Goal: Task Accomplishment & Management: Manage account settings

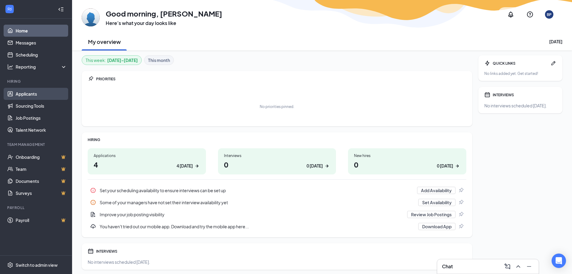
click at [43, 94] on link "Applicants" at bounding box center [41, 94] width 51 height 12
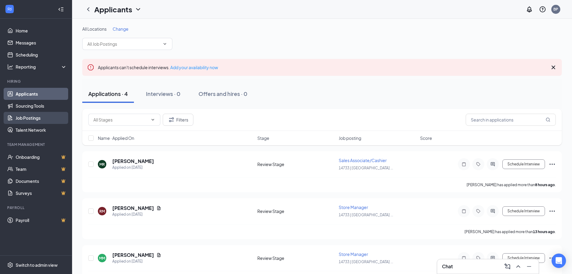
click at [53, 120] on link "Job Postings" at bounding box center [41, 118] width 51 height 12
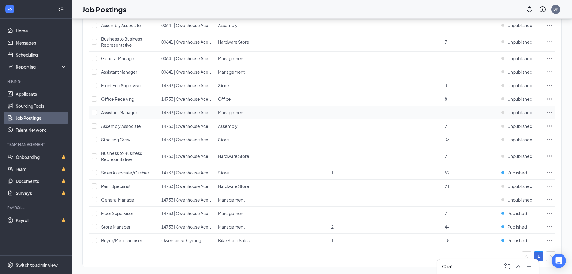
scroll to position [145, 0]
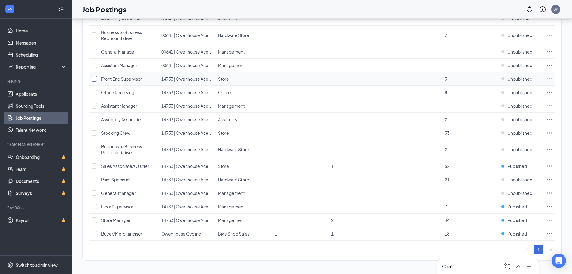
click at [95, 79] on input "checkbox" at bounding box center [94, 78] width 5 height 5
checkbox input "true"
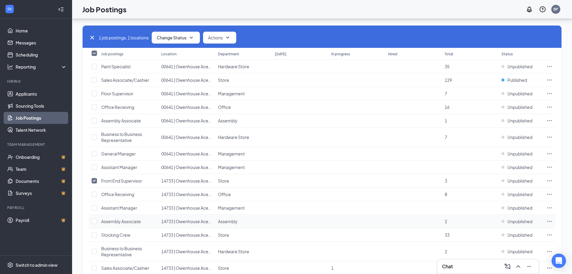
scroll to position [24, 0]
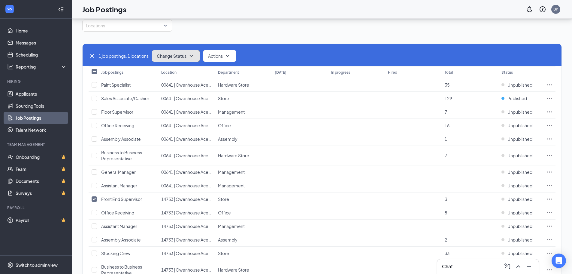
click at [193, 56] on icon "SmallChevronDown" at bounding box center [191, 55] width 7 height 7
click at [191, 76] on div "Publish" at bounding box center [189, 71] width 72 height 13
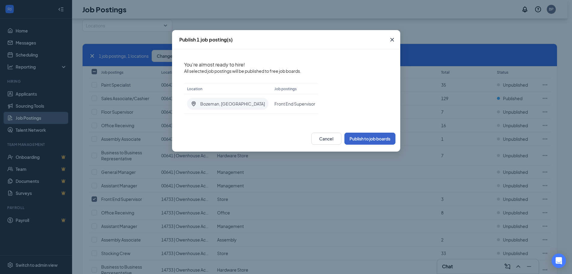
click at [368, 139] on button "Publish to job boards" at bounding box center [370, 138] width 51 height 12
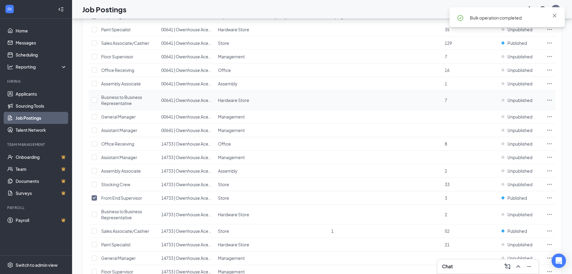
scroll to position [145, 0]
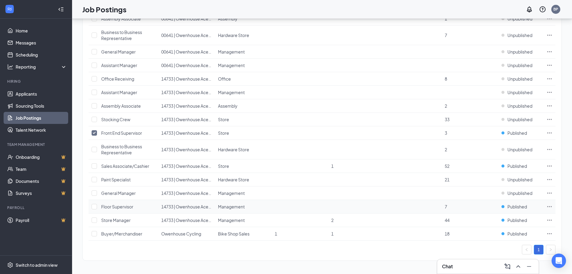
click at [292, 209] on td at bounding box center [300, 207] width 57 height 14
click at [259, 206] on td "Management" at bounding box center [243, 207] width 57 height 14
click at [124, 207] on span "Floor Supervisor" at bounding box center [117, 206] width 32 height 5
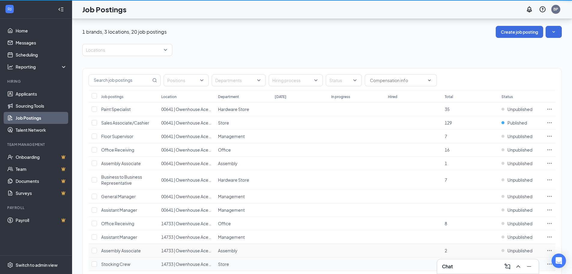
scroll to position [145, 0]
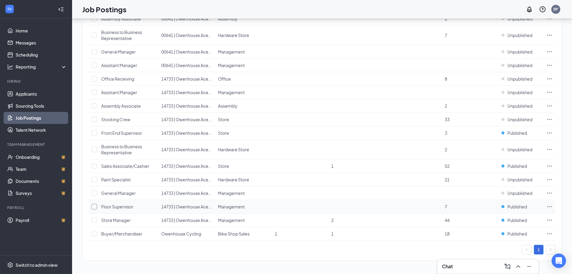
click at [94, 206] on input "checkbox" at bounding box center [94, 206] width 5 height 5
checkbox input "true"
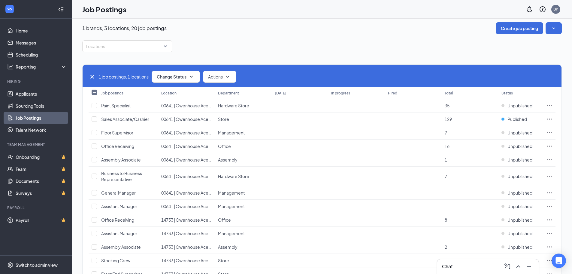
scroll to position [0, 0]
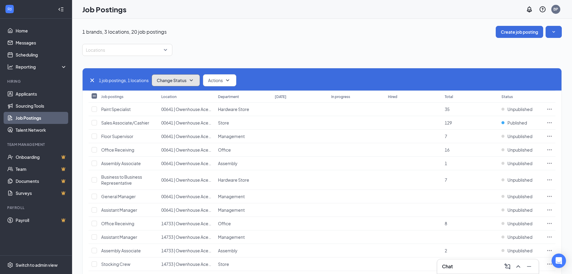
click at [193, 80] on icon "SmallChevronDown" at bounding box center [191, 80] width 3 height 2
click at [192, 111] on div "Unpublish" at bounding box center [189, 109] width 72 height 13
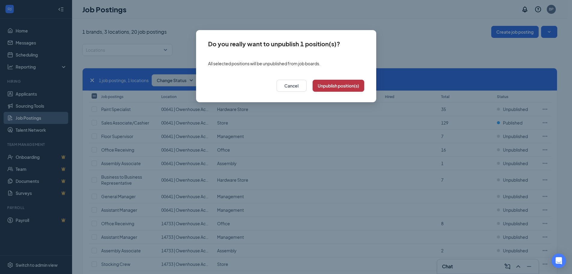
click at [325, 87] on button "Unpublish position(s)" at bounding box center [339, 86] width 52 height 12
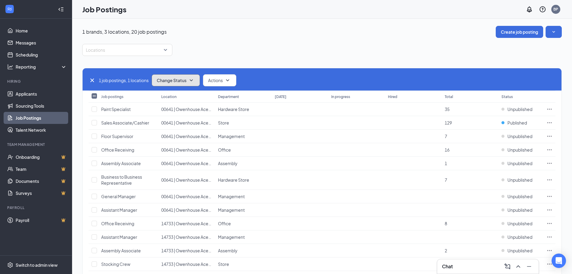
click at [191, 79] on icon "SmallChevronDown" at bounding box center [191, 80] width 7 height 7
click at [190, 99] on div "Publish" at bounding box center [189, 96] width 72 height 13
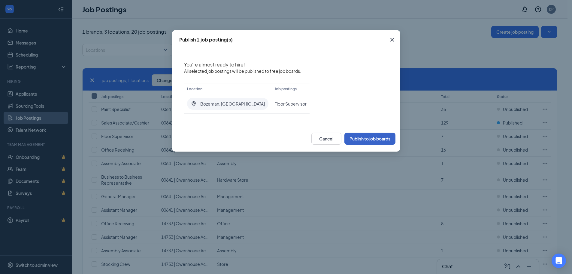
click at [368, 139] on button "Publish to job boards" at bounding box center [370, 138] width 51 height 12
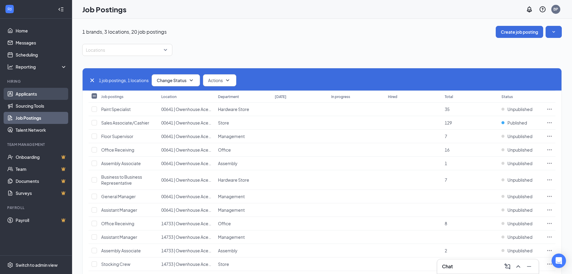
click at [24, 99] on link "Applicants" at bounding box center [41, 94] width 51 height 12
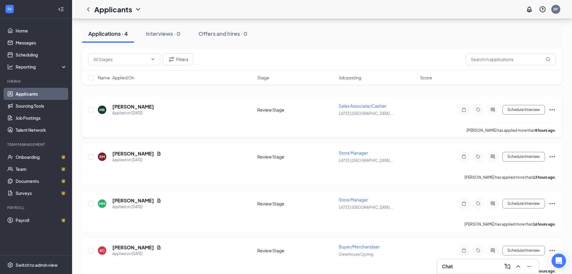
scroll to position [66, 0]
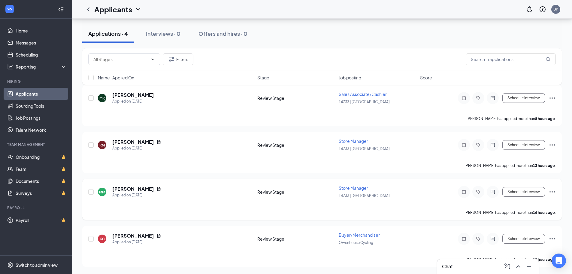
click at [552, 195] on div "Schedule Interview" at bounding box center [502, 192] width 108 height 12
click at [551, 193] on icon "Ellipses" at bounding box center [552, 191] width 7 height 7
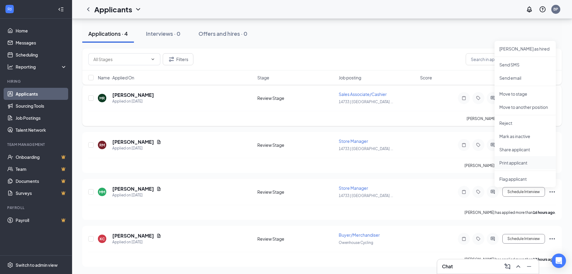
click at [526, 162] on p "Print applicant" at bounding box center [526, 163] width 52 height 6
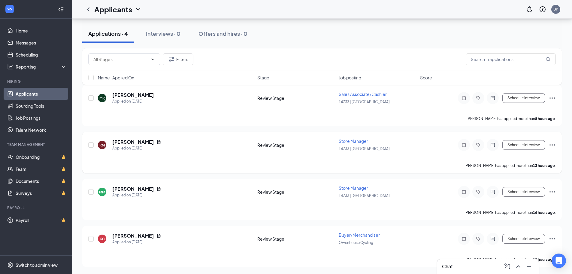
click at [554, 145] on icon "Ellipses" at bounding box center [552, 144] width 7 height 7
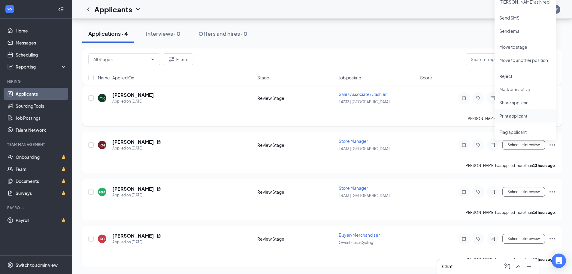
click at [531, 115] on p "Print applicant" at bounding box center [526, 116] width 52 height 6
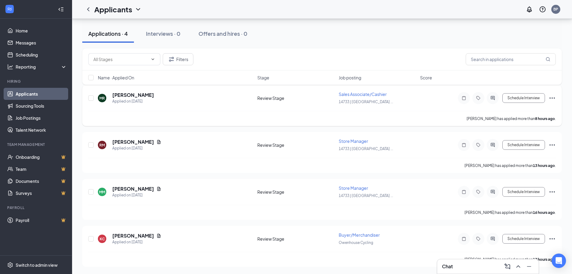
click at [552, 99] on icon "Ellipses" at bounding box center [552, 97] width 7 height 7
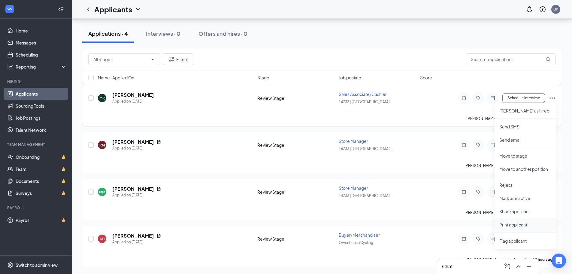
click at [528, 223] on p "Print applicant" at bounding box center [526, 224] width 52 height 6
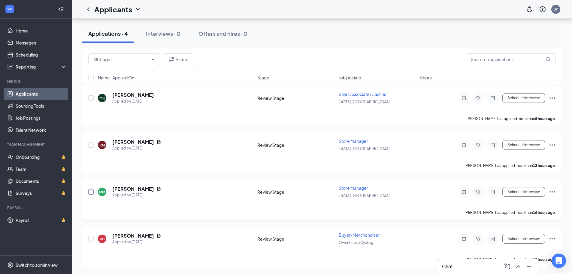
click at [88, 192] on input "checkbox" at bounding box center [90, 191] width 5 height 5
checkbox input "true"
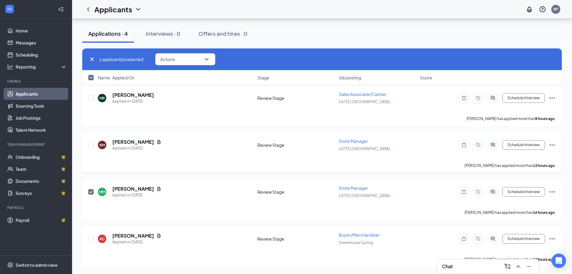
click at [91, 148] on div at bounding box center [91, 145] width 6 height 14
click at [91, 143] on input "checkbox" at bounding box center [90, 144] width 5 height 5
checkbox input "true"
click at [90, 99] on input "checkbox" at bounding box center [90, 97] width 5 height 5
checkbox input "true"
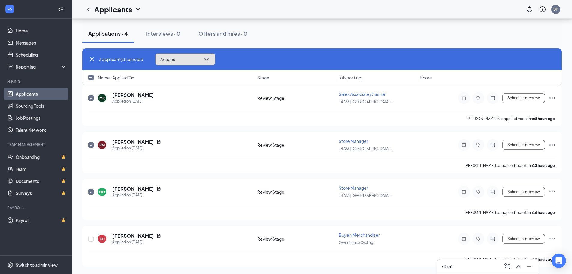
click at [206, 57] on icon "ChevronDown" at bounding box center [206, 59] width 7 height 7
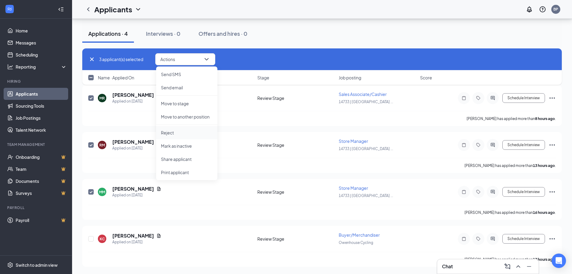
click at [192, 132] on p "Reject" at bounding box center [187, 132] width 52 height 6
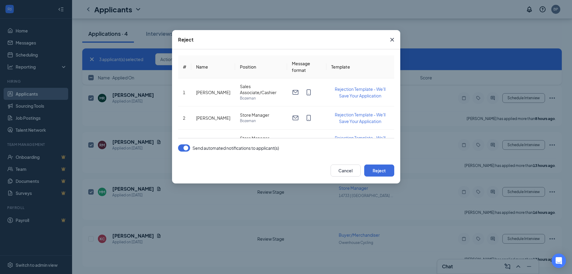
click at [187, 148] on button "button" at bounding box center [184, 147] width 12 height 7
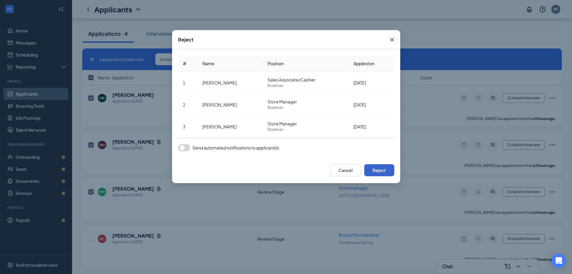
click at [384, 168] on button "Reject" at bounding box center [379, 170] width 30 height 12
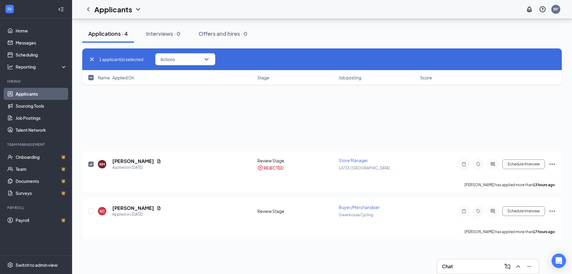
checkbox input "false"
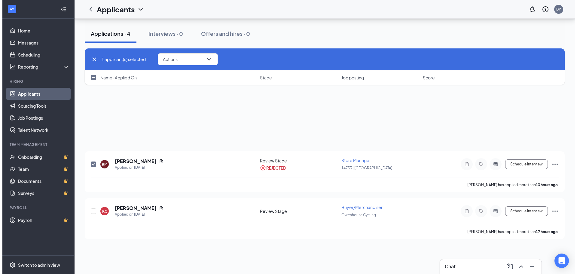
scroll to position [0, 0]
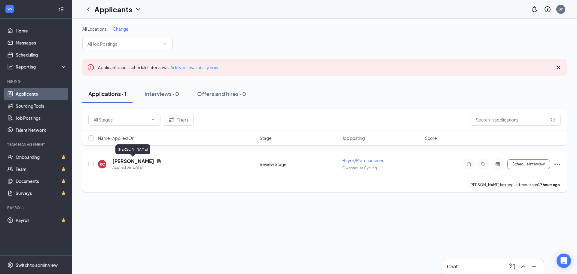
click at [134, 161] on h5 "[PERSON_NAME]" at bounding box center [133, 161] width 42 height 7
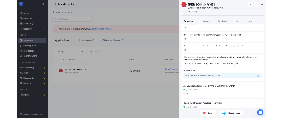
scroll to position [544, 0]
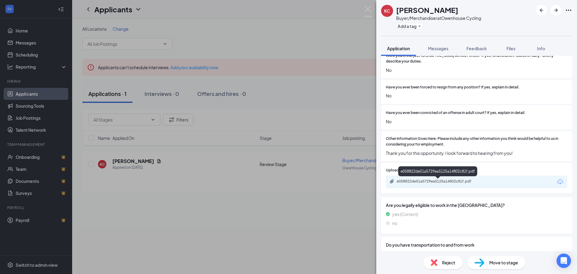
click at [473, 180] on div "e058822de51a5729ea5125a14802c81f.pdf" at bounding box center [439, 181] width 84 height 5
click at [365, 8] on img at bounding box center [368, 12] width 8 height 12
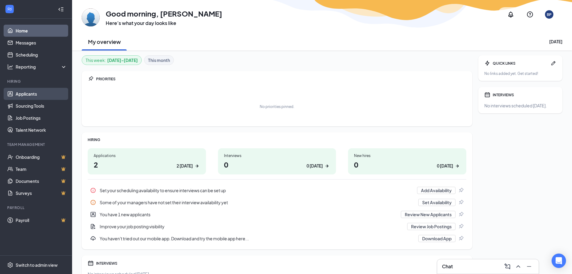
click at [46, 97] on link "Applicants" at bounding box center [41, 94] width 51 height 12
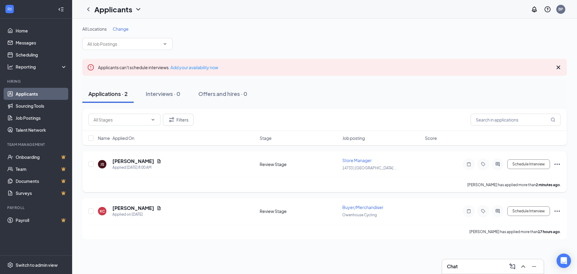
click at [557, 163] on icon "Ellipses" at bounding box center [556, 163] width 7 height 7
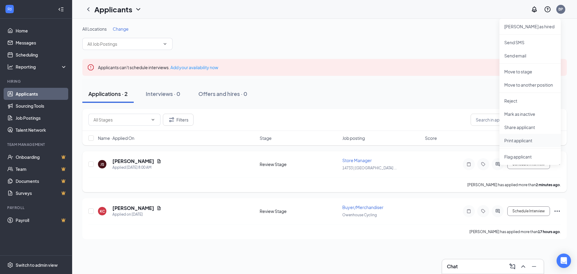
click at [541, 138] on p "Print applicant" at bounding box center [530, 140] width 52 height 6
